Goal: Share content: Share content

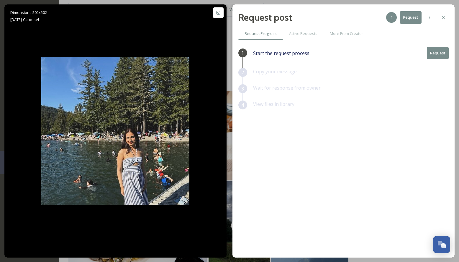
scroll to position [98, 0]
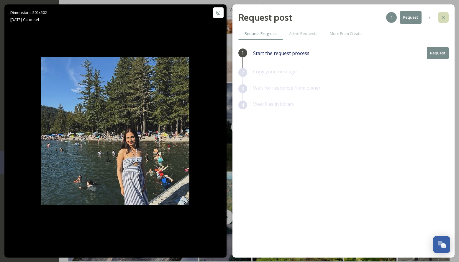
click at [444, 18] on icon at bounding box center [443, 17] width 5 height 5
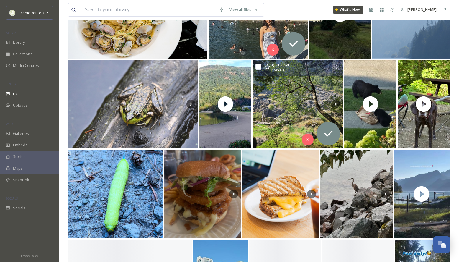
scroll to position [219, 0]
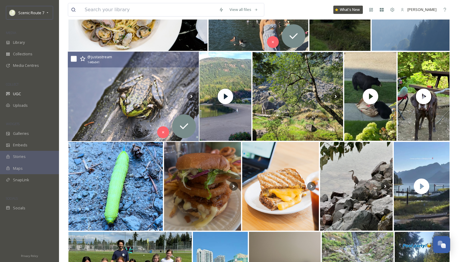
click at [107, 95] on img at bounding box center [133, 96] width 131 height 89
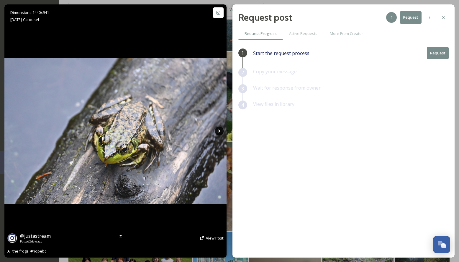
click at [219, 131] on icon at bounding box center [219, 130] width 2 height 3
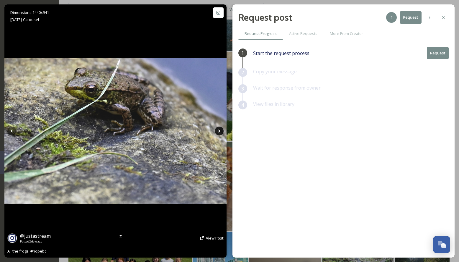
click at [219, 131] on icon at bounding box center [219, 130] width 2 height 3
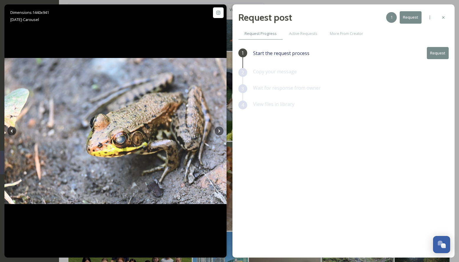
click at [435, 51] on button "Request" at bounding box center [438, 53] width 22 height 12
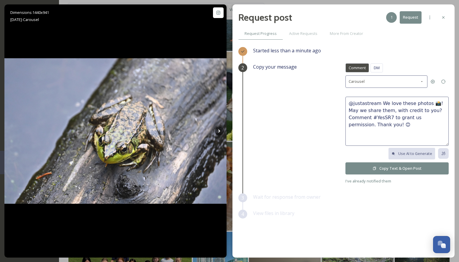
click at [396, 167] on button "Copy Text & Open Post" at bounding box center [397, 168] width 103 height 12
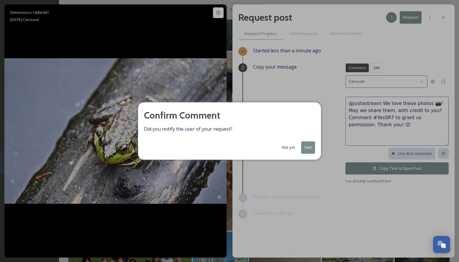
click at [309, 144] on button "Yes!" at bounding box center [309, 147] width 14 height 12
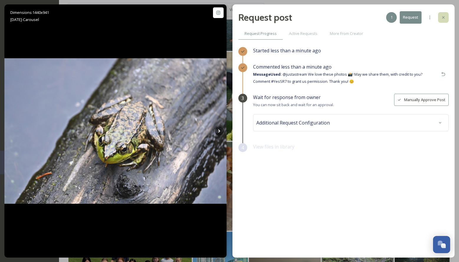
click at [443, 17] on icon at bounding box center [443, 17] width 5 height 5
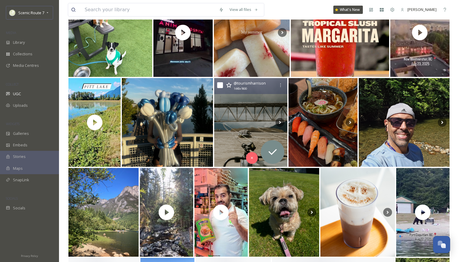
scroll to position [760, 0]
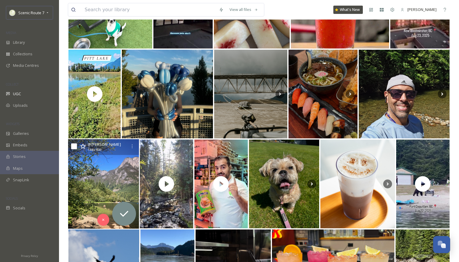
click at [114, 178] on img at bounding box center [103, 183] width 71 height 89
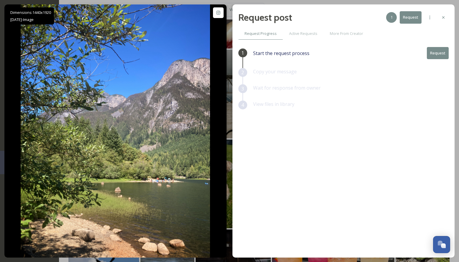
click at [439, 54] on button "Request" at bounding box center [438, 53] width 22 height 12
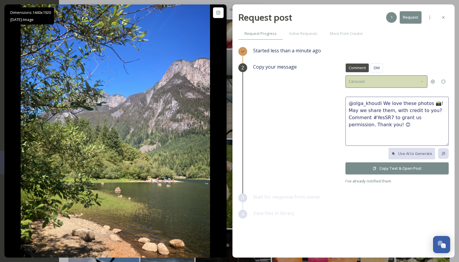
click at [424, 82] on icon at bounding box center [422, 81] width 5 height 5
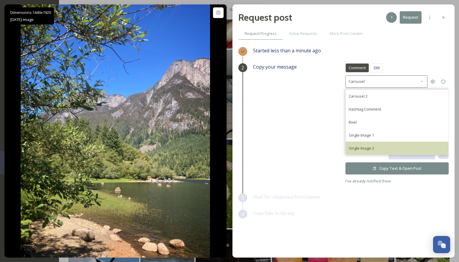
click at [376, 149] on div "Single Image 2" at bounding box center [397, 147] width 103 height 13
type textarea "@olga_khoudi We would love to share this beautiful photo on our social accounts…"
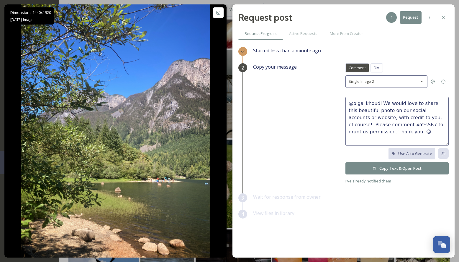
click at [378, 165] on button "Copy Text & Open Post" at bounding box center [397, 168] width 103 height 12
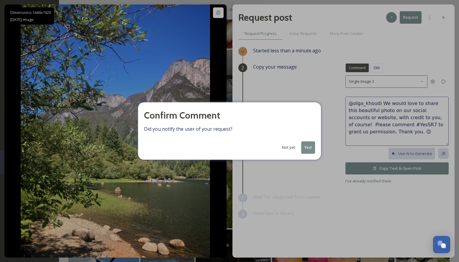
click at [309, 145] on button "Yes!" at bounding box center [309, 147] width 14 height 12
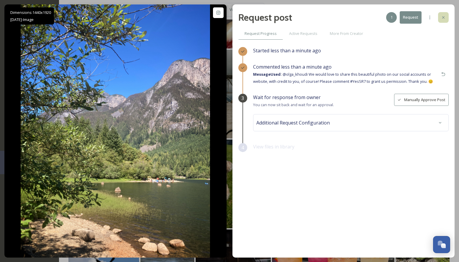
click at [442, 17] on icon at bounding box center [443, 17] width 5 height 5
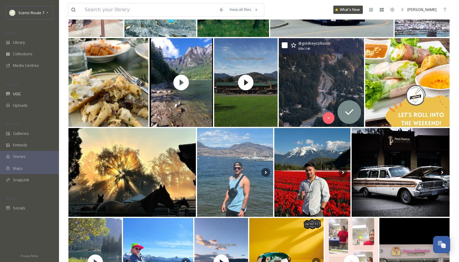
scroll to position [1133, 0]
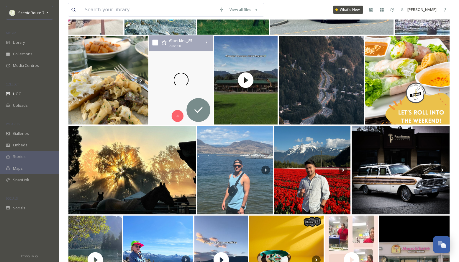
click at [205, 74] on div at bounding box center [181, 79] width 64 height 89
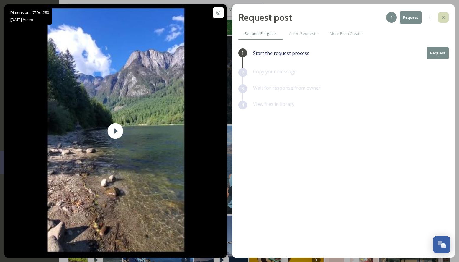
click at [446, 18] on icon at bounding box center [443, 17] width 5 height 5
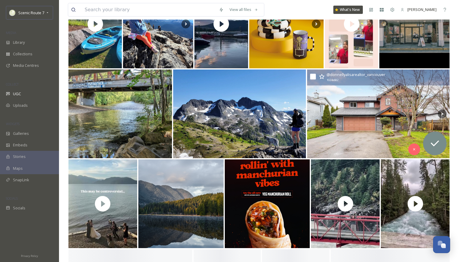
scroll to position [1384, 0]
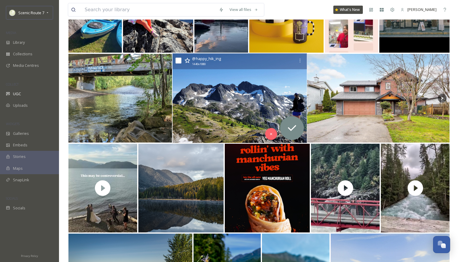
click at [205, 109] on img at bounding box center [239, 97] width 134 height 89
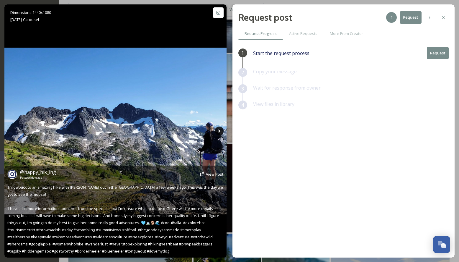
click at [220, 131] on icon at bounding box center [219, 130] width 2 height 3
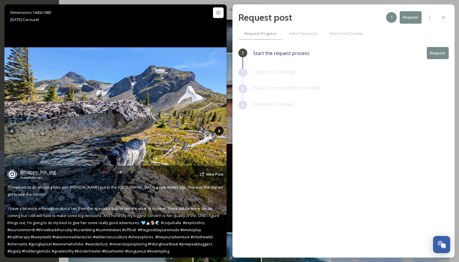
click at [219, 131] on icon at bounding box center [219, 130] width 2 height 3
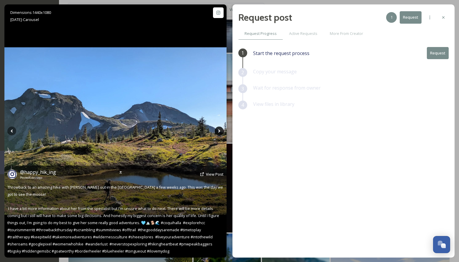
click at [219, 131] on icon at bounding box center [219, 130] width 9 height 9
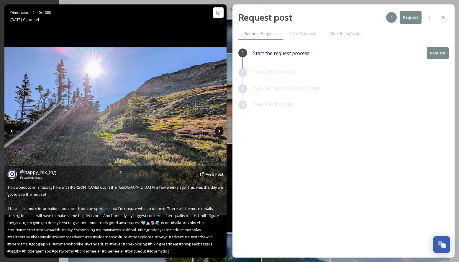
click at [219, 131] on icon at bounding box center [219, 130] width 9 height 9
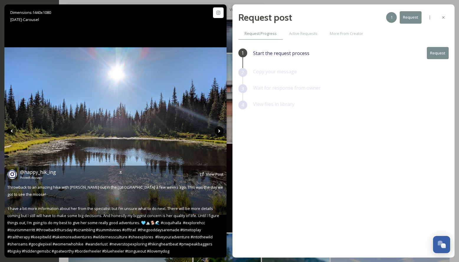
click at [219, 131] on icon at bounding box center [219, 130] width 9 height 9
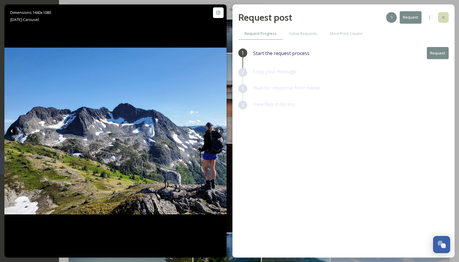
click at [442, 16] on icon at bounding box center [443, 17] width 5 height 5
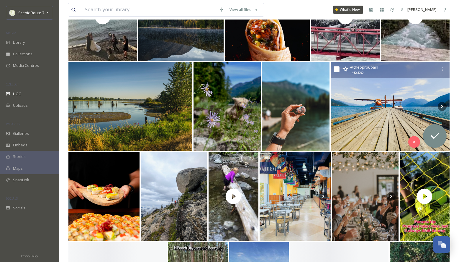
scroll to position [1596, 0]
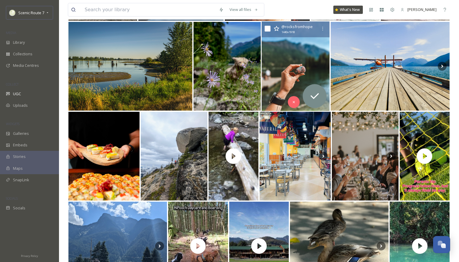
click at [291, 87] on img at bounding box center [296, 66] width 68 height 89
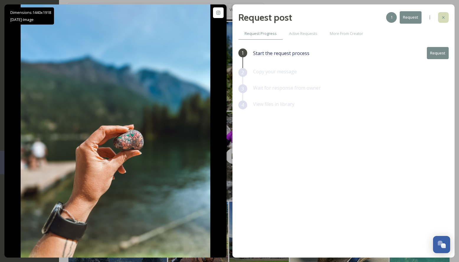
click at [444, 17] on icon at bounding box center [444, 17] width 2 height 2
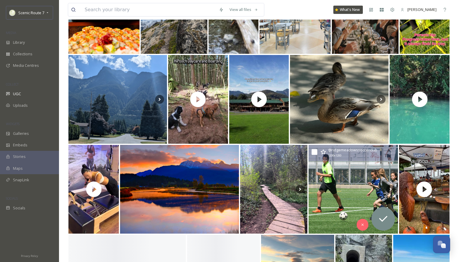
scroll to position [1742, 0]
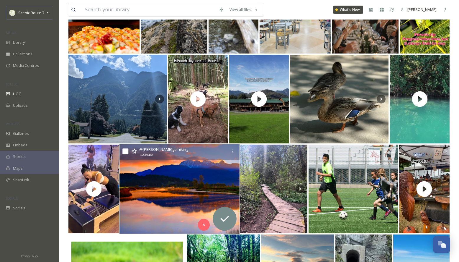
click at [196, 186] on img at bounding box center [180, 188] width 120 height 89
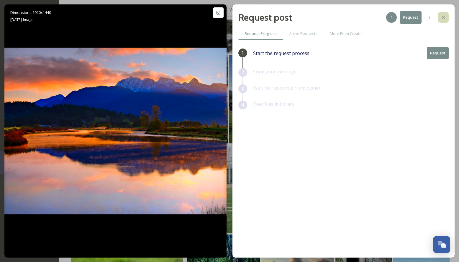
click at [444, 17] on icon at bounding box center [444, 17] width 2 height 2
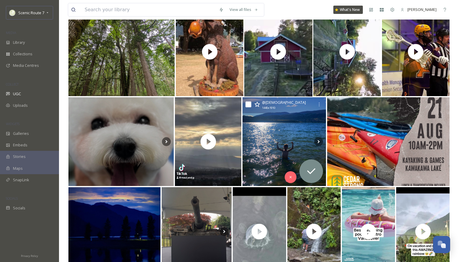
scroll to position [2330, 0]
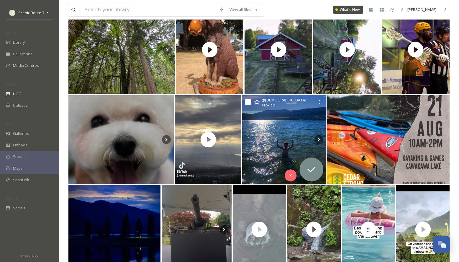
click at [272, 145] on img at bounding box center [284, 139] width 84 height 89
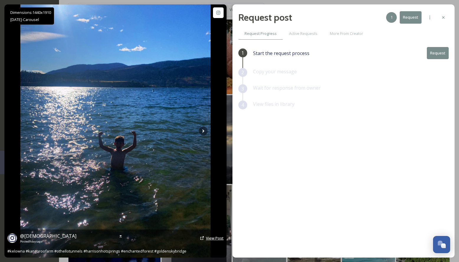
click at [213, 236] on span "View Post" at bounding box center [215, 237] width 18 height 5
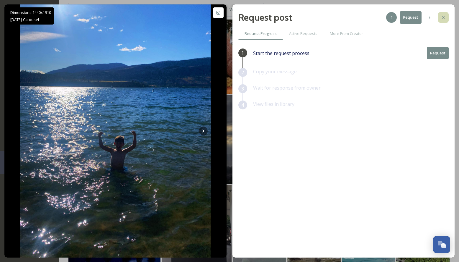
click at [445, 18] on icon at bounding box center [443, 17] width 5 height 5
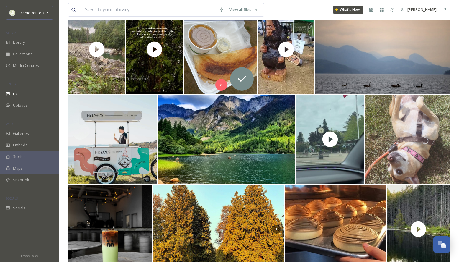
scroll to position [2782, 0]
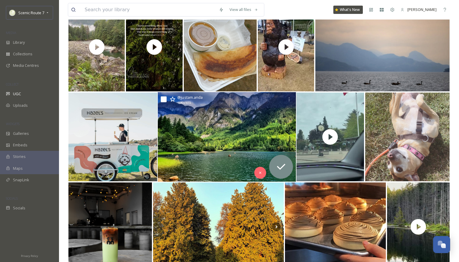
click at [221, 153] on img at bounding box center [227, 136] width 138 height 89
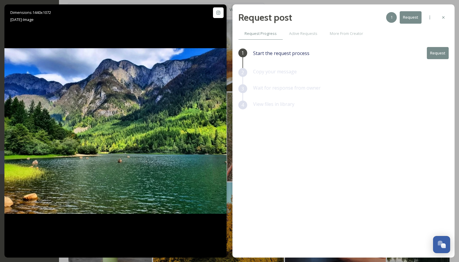
click at [441, 52] on button "Request" at bounding box center [438, 53] width 22 height 12
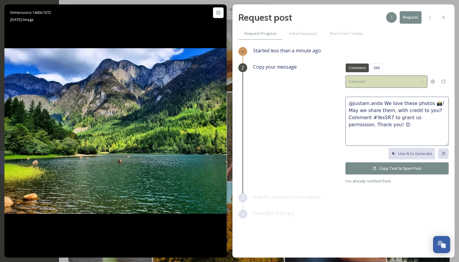
click at [420, 80] on icon at bounding box center [422, 81] width 5 height 5
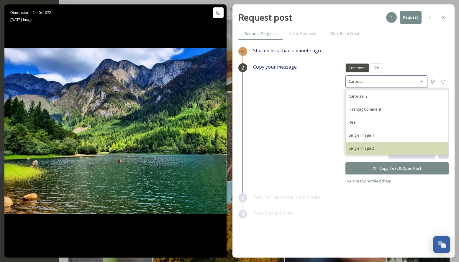
click at [361, 146] on span "Single Image 2" at bounding box center [361, 147] width 25 height 5
type textarea "@justam.anda We would love to share this beautiful photo on our social accounts…"
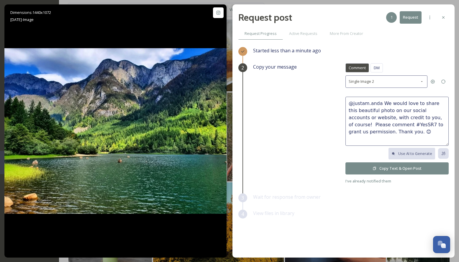
click at [367, 164] on button "Copy Text & Open Post" at bounding box center [397, 168] width 103 height 12
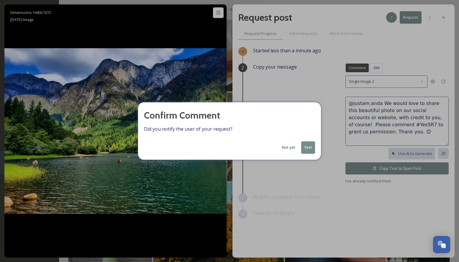
click at [311, 144] on button "Yes!" at bounding box center [309, 147] width 14 height 12
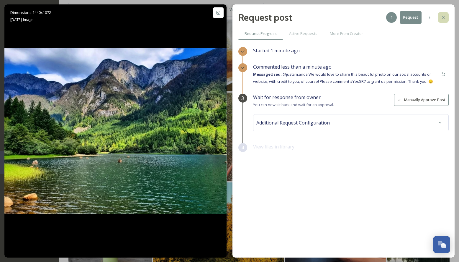
click at [444, 17] on icon at bounding box center [444, 17] width 2 height 2
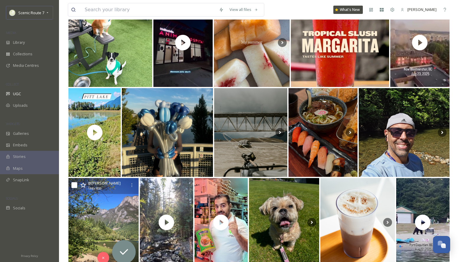
scroll to position [497, 0]
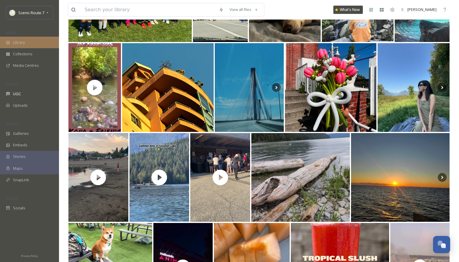
click at [24, 41] on span "Library" at bounding box center [19, 43] width 12 height 6
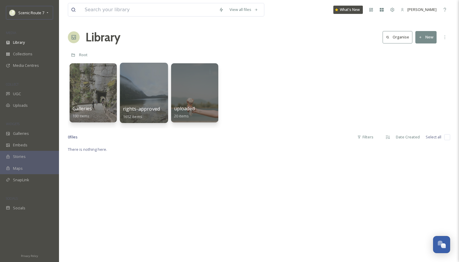
click at [141, 96] on div at bounding box center [144, 93] width 48 height 60
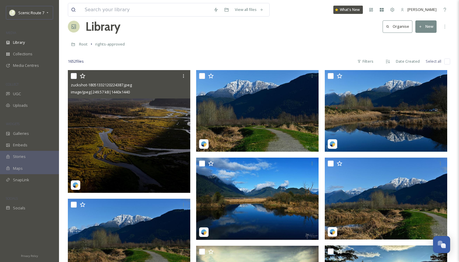
scroll to position [16, 0]
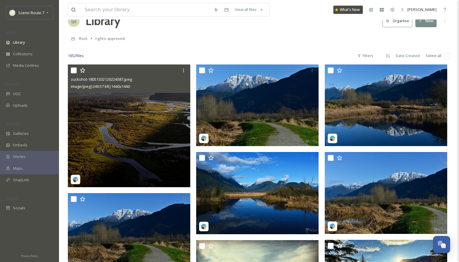
click at [138, 137] on img at bounding box center [129, 125] width 123 height 123
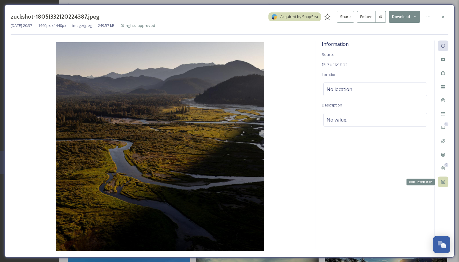
click at [446, 180] on icon at bounding box center [443, 181] width 5 height 5
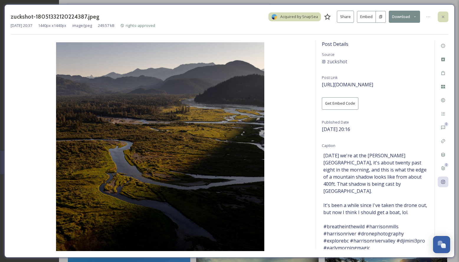
click at [445, 16] on icon at bounding box center [443, 16] width 5 height 5
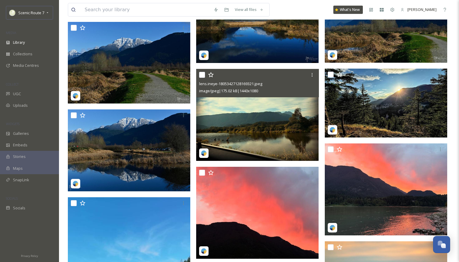
scroll to position [223, 0]
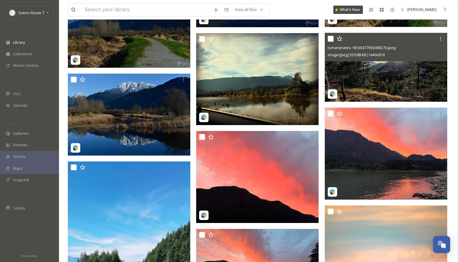
click at [361, 84] on img at bounding box center [386, 67] width 123 height 69
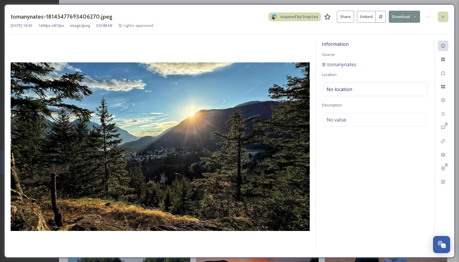
click at [445, 14] on div at bounding box center [443, 17] width 11 height 11
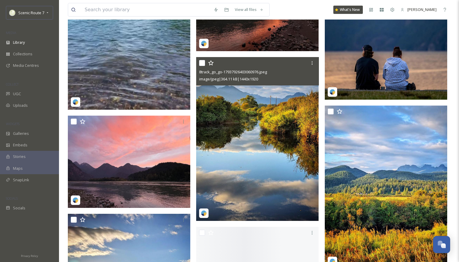
scroll to position [539, 0]
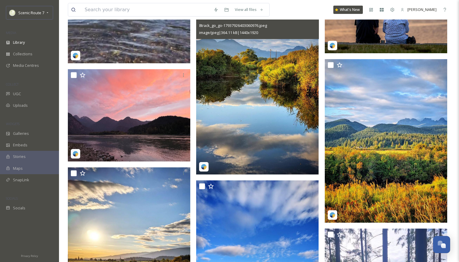
click at [237, 126] on img at bounding box center [257, 92] width 123 height 163
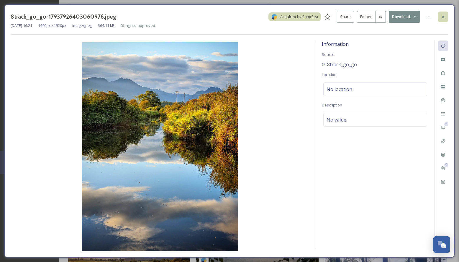
click at [444, 16] on icon at bounding box center [443, 16] width 5 height 5
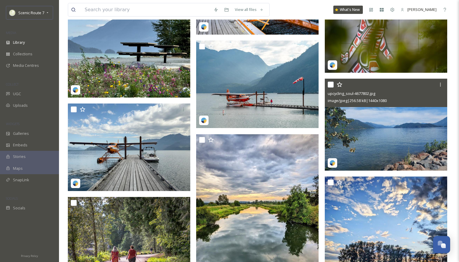
scroll to position [1017, 0]
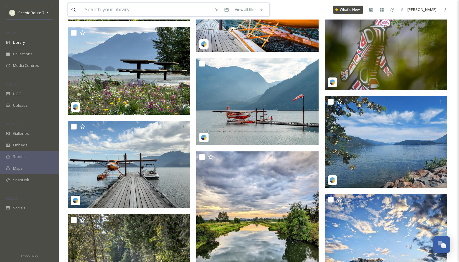
click at [106, 11] on input at bounding box center [146, 9] width 129 height 13
type input "coquitlam"
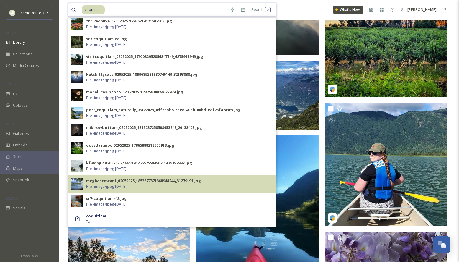
scroll to position [1278, 0]
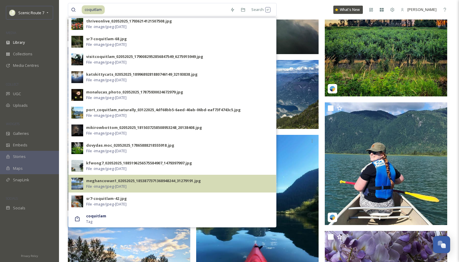
click at [76, 181] on img at bounding box center [77, 183] width 12 height 12
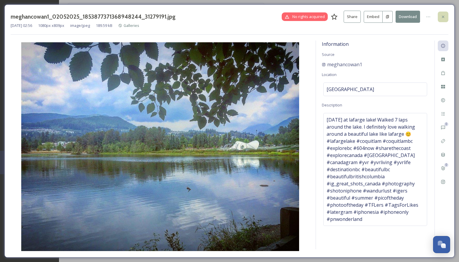
click at [445, 17] on icon at bounding box center [443, 16] width 5 height 5
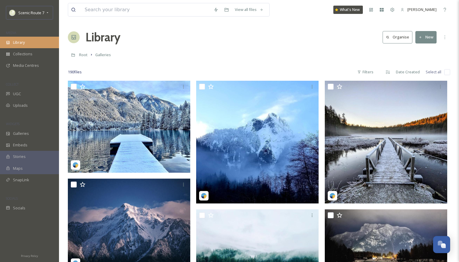
click at [26, 44] on div "Library" at bounding box center [29, 43] width 59 height 12
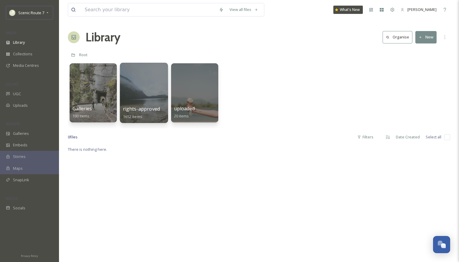
click at [142, 87] on div at bounding box center [144, 93] width 48 height 60
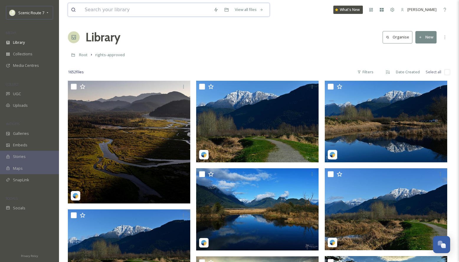
click at [92, 8] on input at bounding box center [146, 9] width 129 height 13
type input "coquitlam"
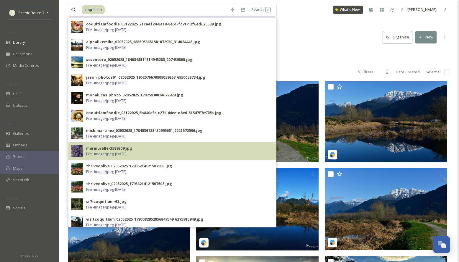
click at [118, 149] on div "murmurelle-3589209.jpg" at bounding box center [109, 148] width 46 height 6
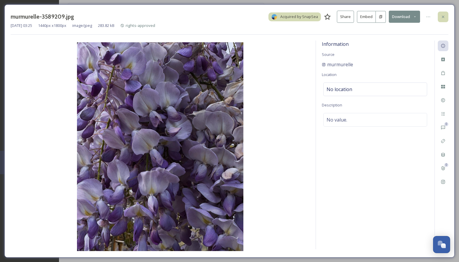
click at [443, 16] on icon at bounding box center [443, 16] width 2 height 2
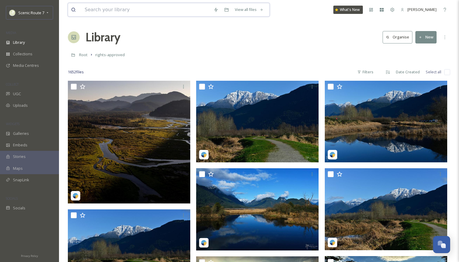
click at [112, 10] on input at bounding box center [146, 9] width 129 height 13
type input "coquitlam"
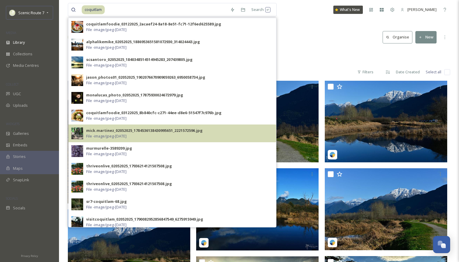
click at [77, 132] on img at bounding box center [77, 133] width 12 height 12
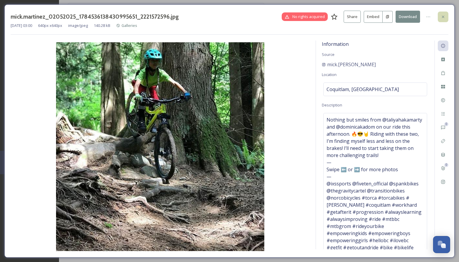
click at [443, 17] on icon at bounding box center [443, 16] width 5 height 5
